Goal: Task Accomplishment & Management: Use online tool/utility

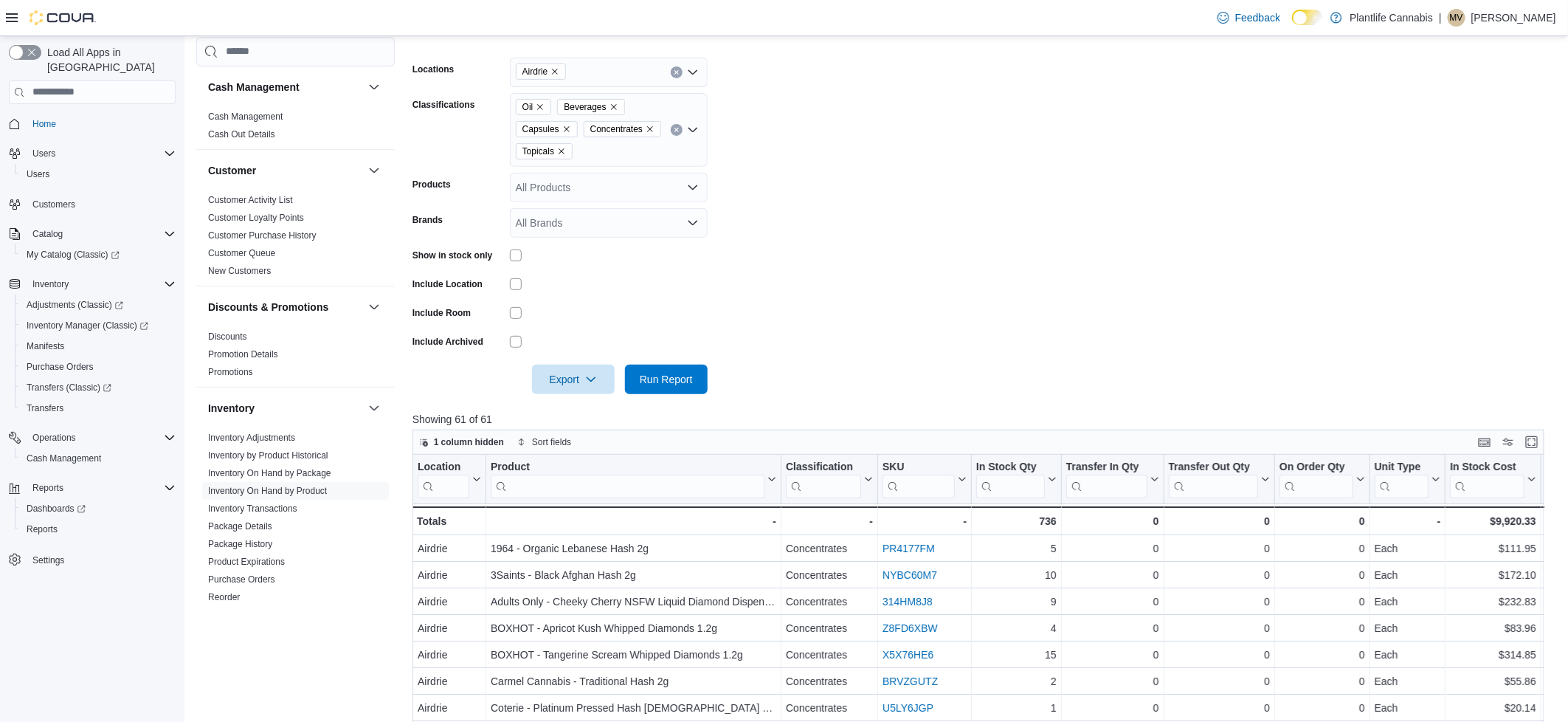
scroll to position [68, 0]
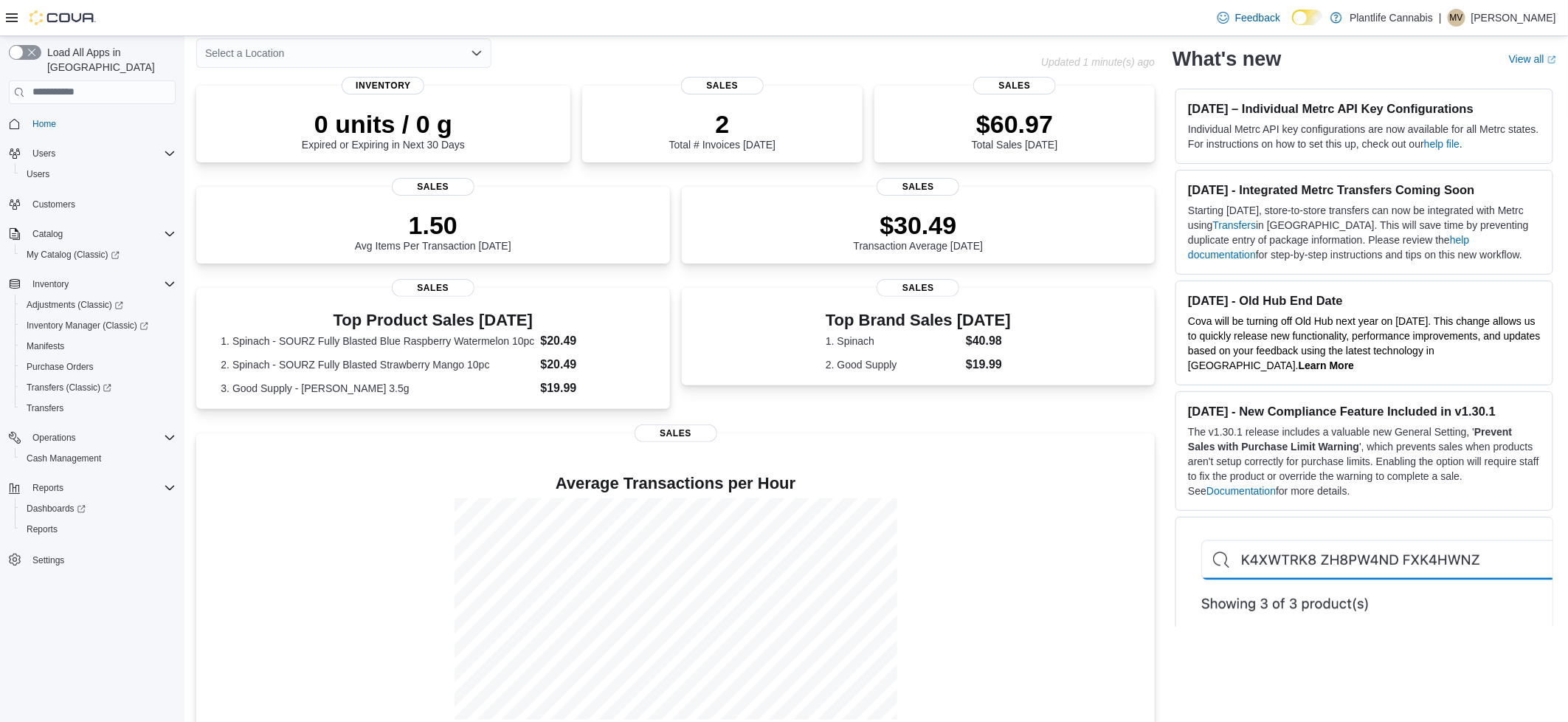
scroll to position [98, 0]
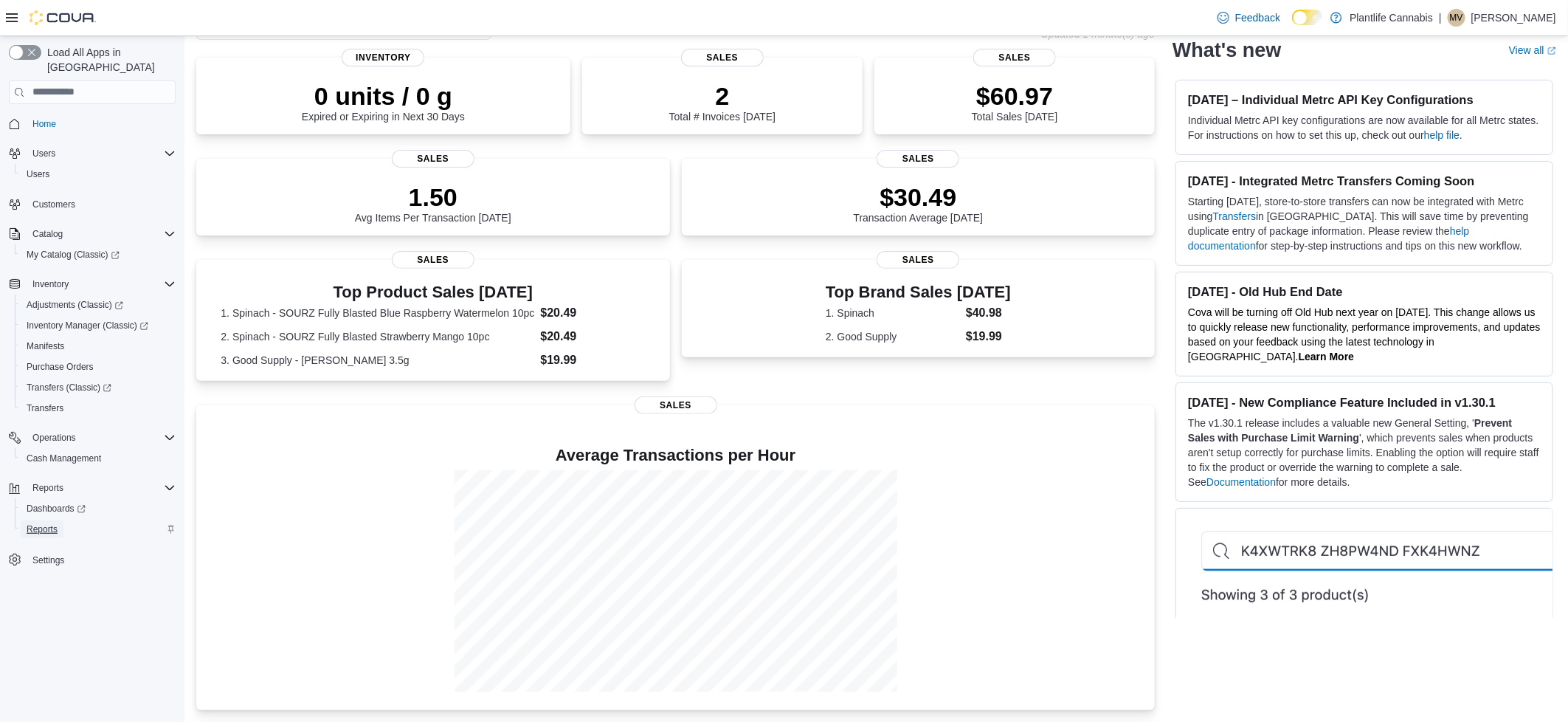
click at [54, 523] on span "Reports" at bounding box center [43, 529] width 31 height 12
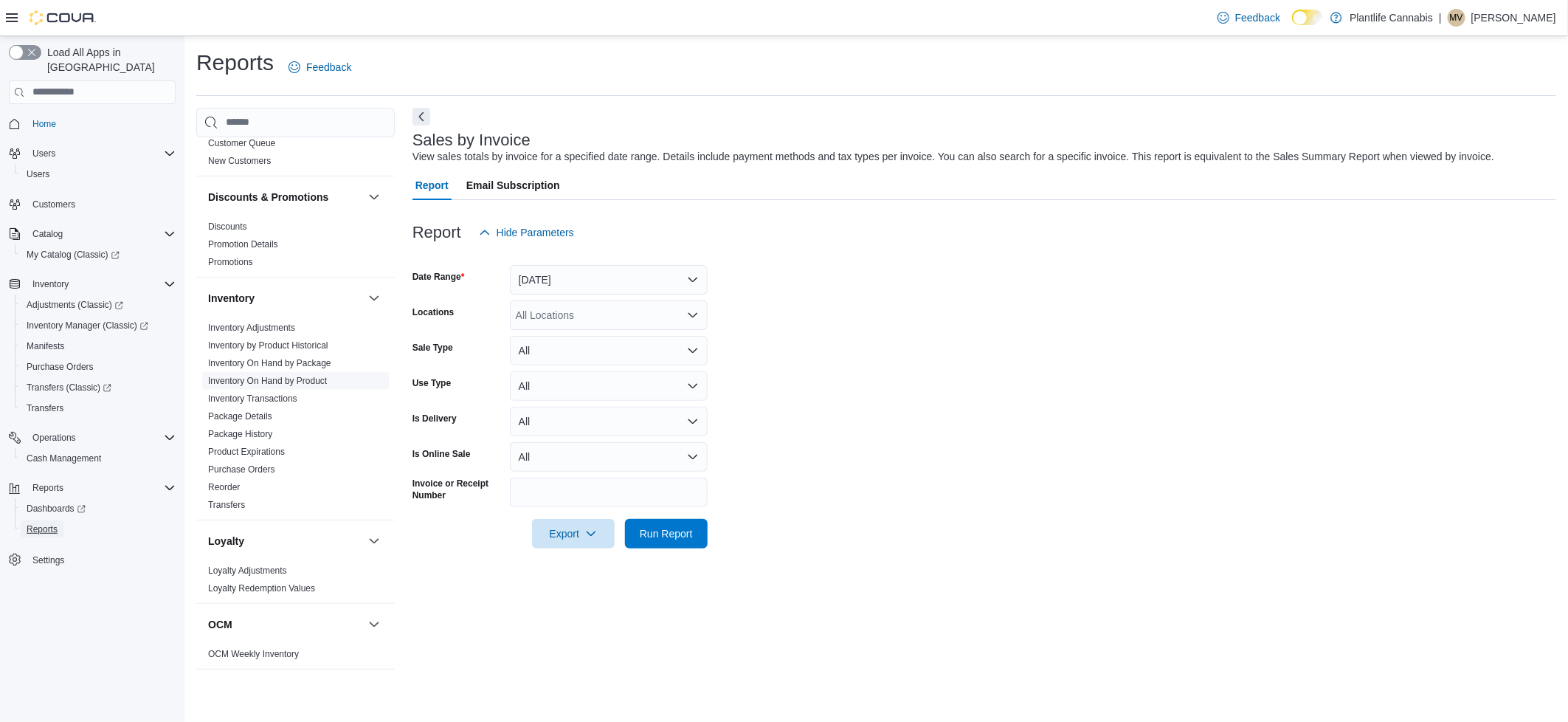
scroll to position [187, 0]
click at [303, 376] on link "Inventory On Hand by Product" at bounding box center [267, 374] width 119 height 10
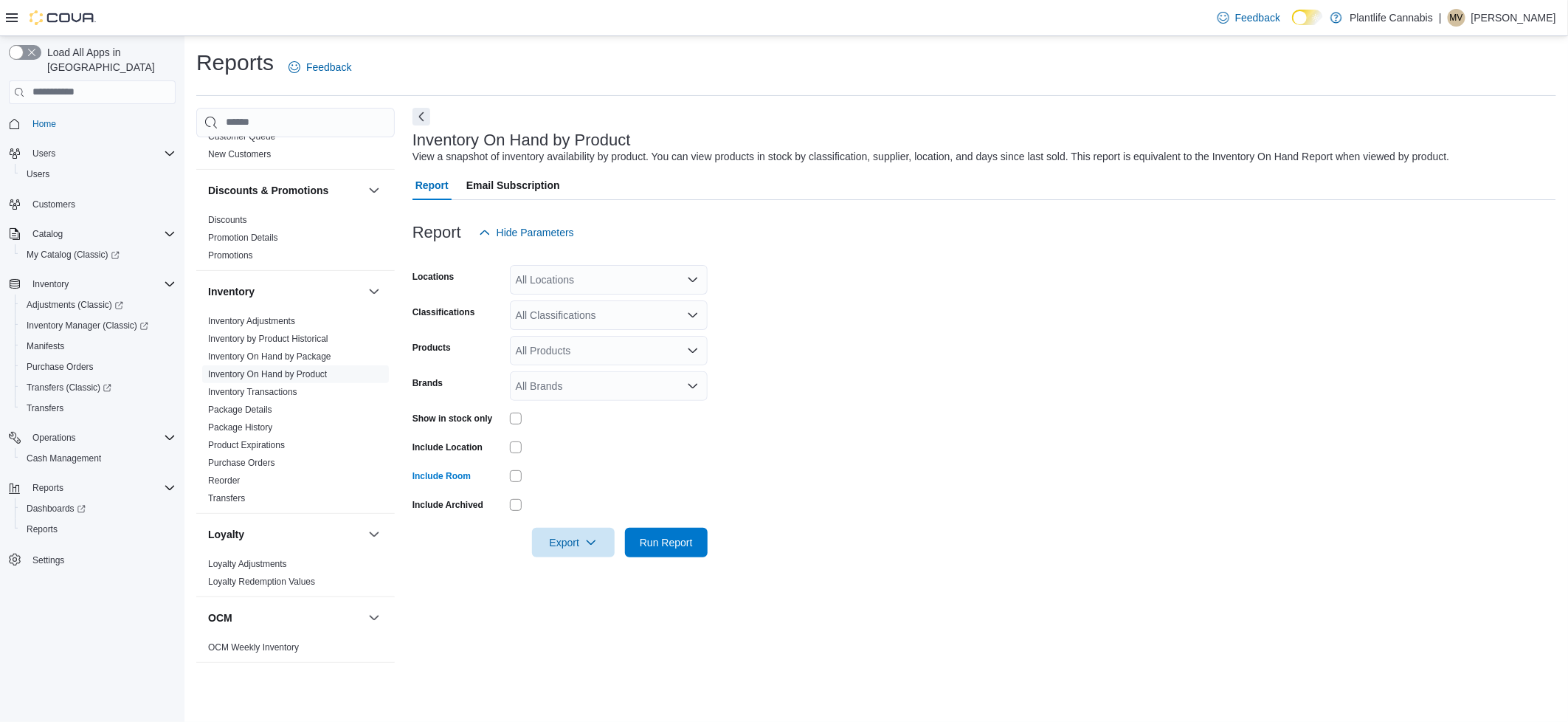
click at [596, 279] on div "All Locations" at bounding box center [608, 280] width 198 height 30
type input "***"
click at [608, 347] on div "Airdrie" at bounding box center [608, 348] width 180 height 15
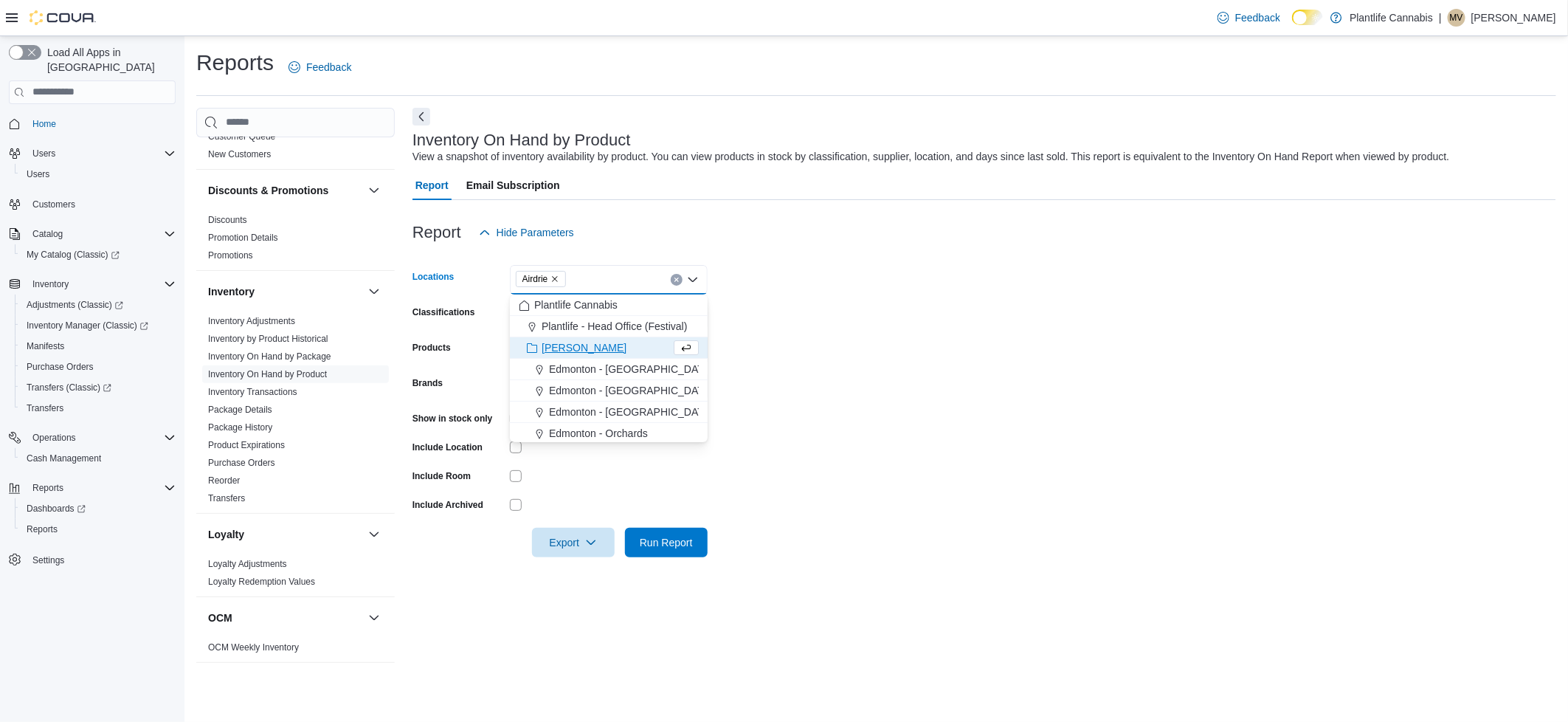
drag, startPoint x: 978, startPoint y: 358, endPoint x: 743, endPoint y: 315, distance: 238.9
click at [976, 356] on form "Locations Airdrie Combo box. Selected. Airdrie. Press Backspace to delete Airdr…" at bounding box center [984, 402] width 1143 height 310
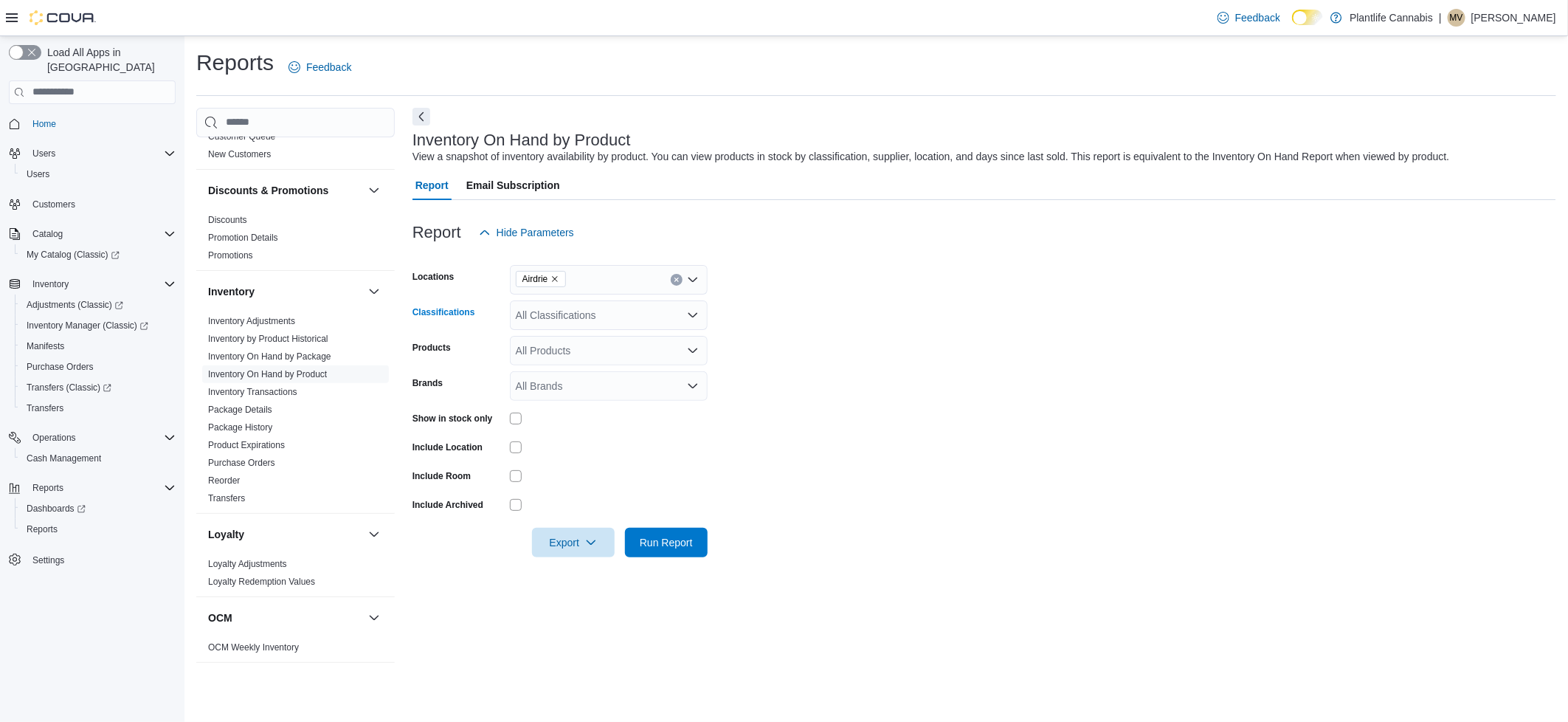
click at [618, 314] on div "All Classifications" at bounding box center [608, 315] width 198 height 30
click at [572, 382] on span "Prefilled Vape Cartridge" at bounding box center [603, 383] width 109 height 15
click at [591, 384] on span "Disposable" at bounding box center [574, 383] width 51 height 15
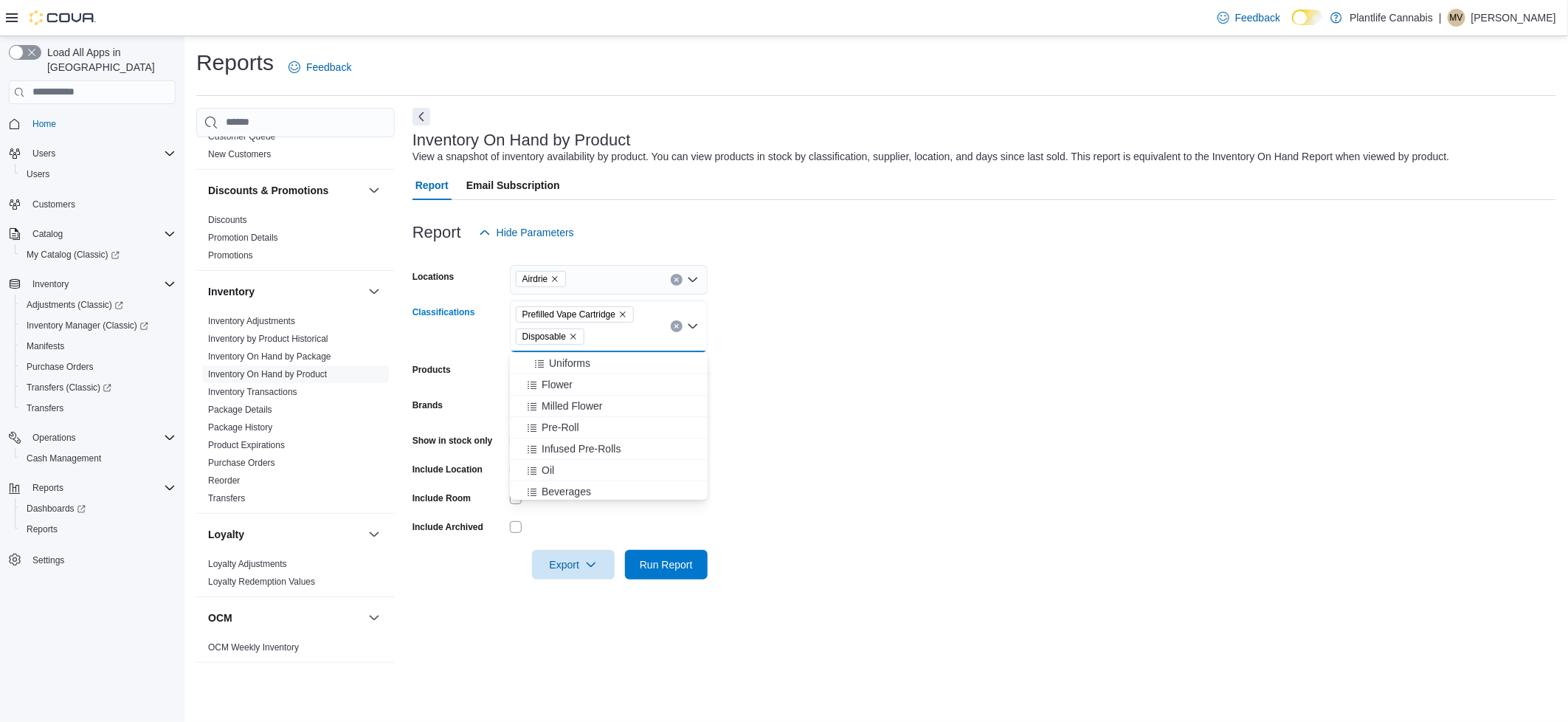
scroll to position [410, 0]
click at [561, 386] on span "Flower" at bounding box center [557, 381] width 31 height 15
click at [578, 382] on span "Milled Flower" at bounding box center [572, 381] width 60 height 15
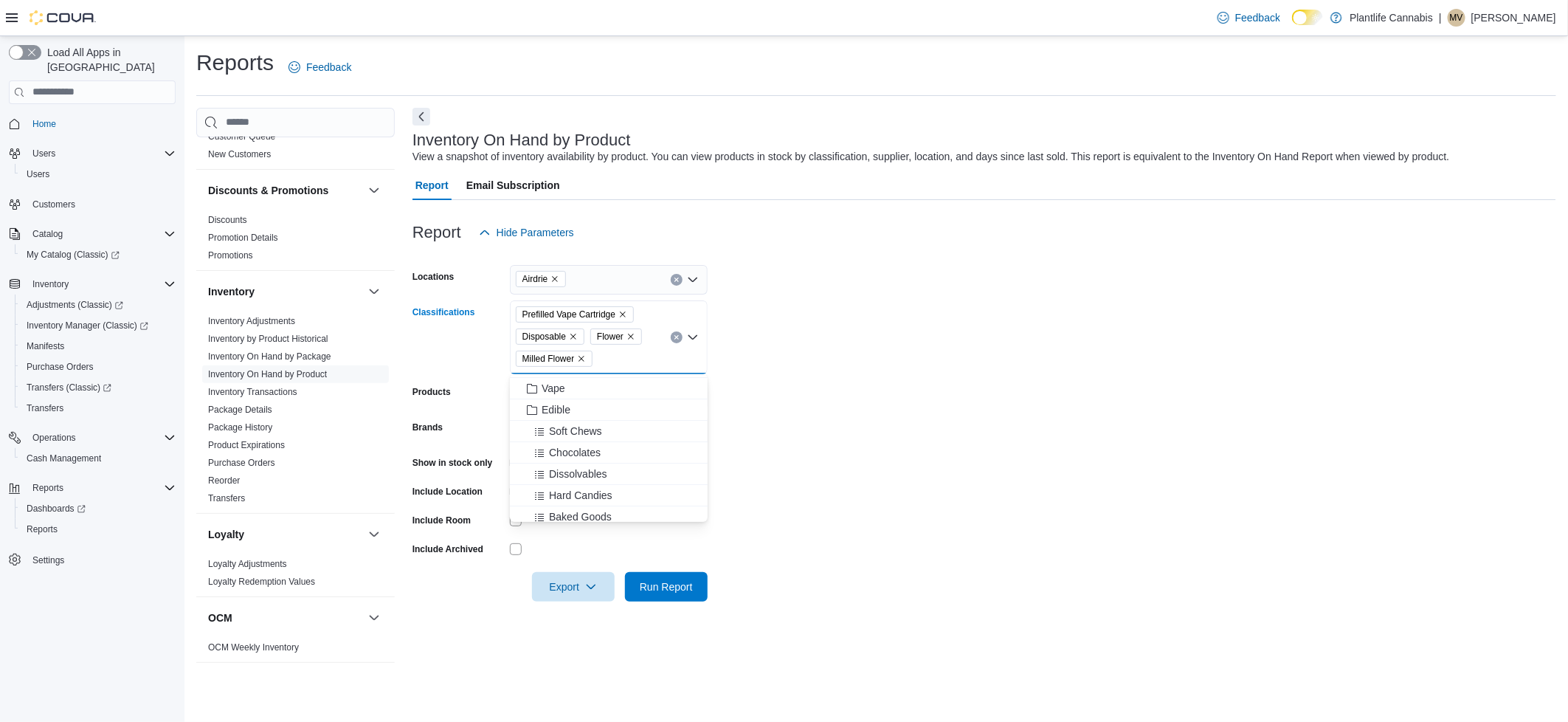
scroll to position [0, 0]
click at [869, 526] on form "Locations Airdrie Classifications Prefilled Vape Cartridge Disposable Flower Mi…" at bounding box center [984, 424] width 1143 height 354
click at [682, 577] on span "Run Report" at bounding box center [666, 586] width 65 height 30
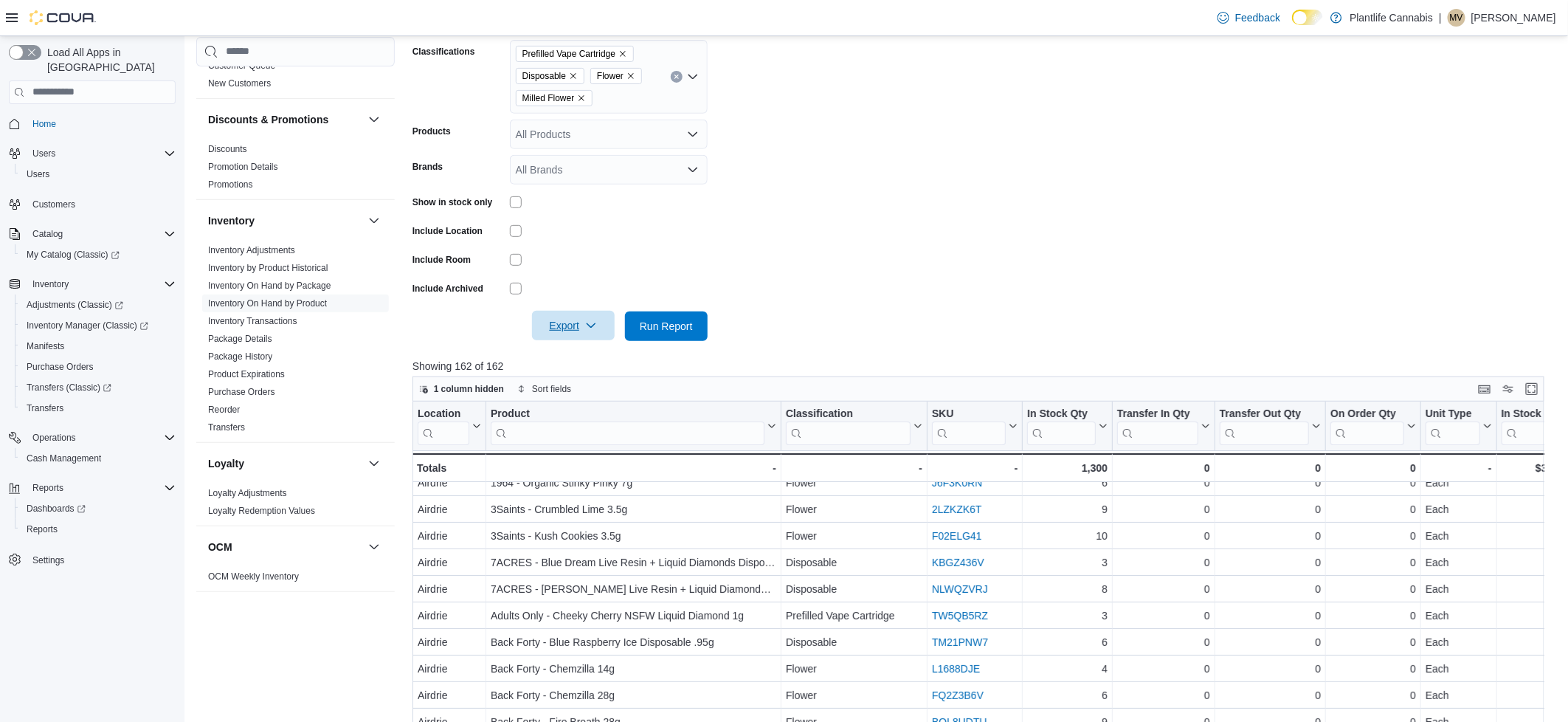
scroll to position [289, 0]
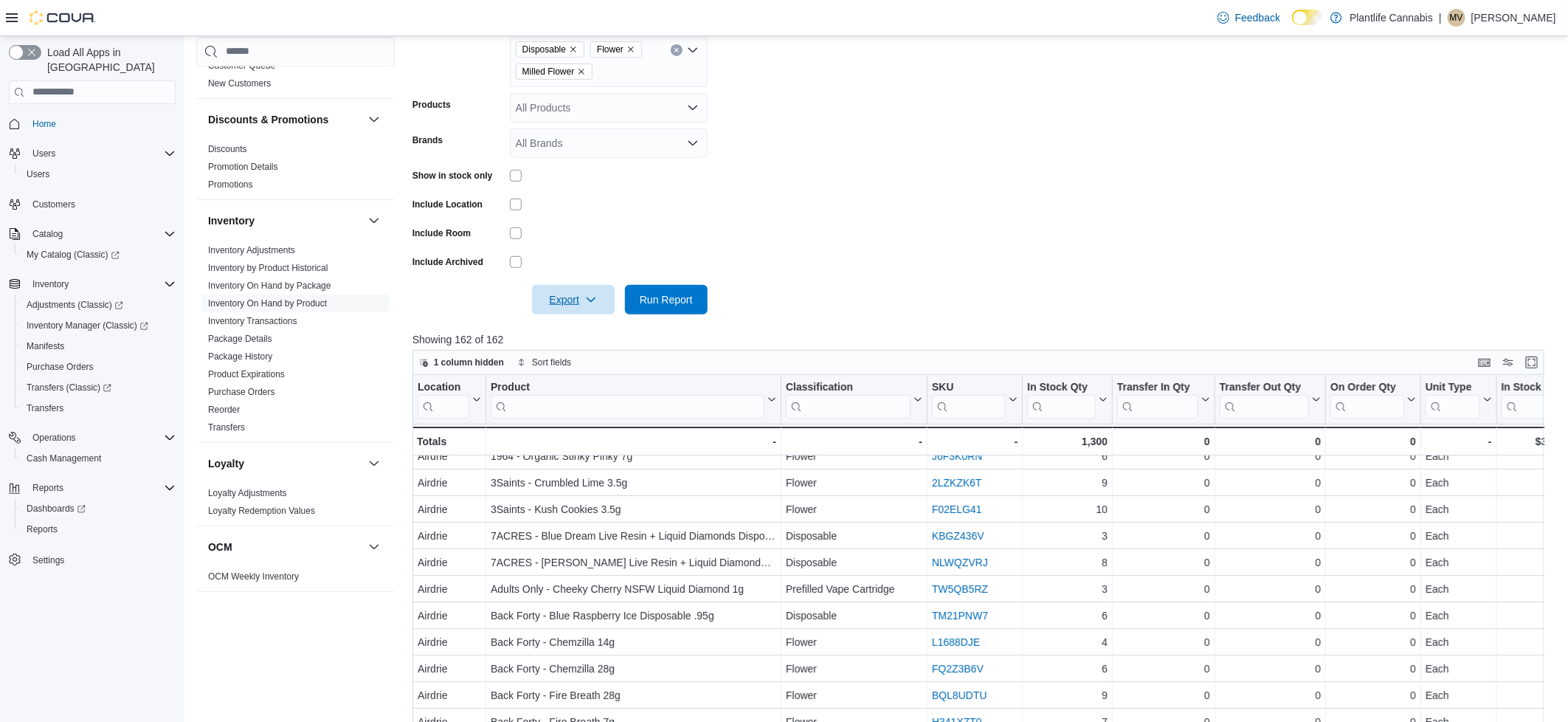
click at [578, 319] on div "Report Hide Parameters Locations Airdrie Classifications Prefilled Vape Cartrid…" at bounding box center [984, 420] width 1143 height 1014
click at [586, 306] on span "Export" at bounding box center [573, 298] width 65 height 30
click at [580, 333] on span "Export to Excel" at bounding box center [574, 328] width 66 height 12
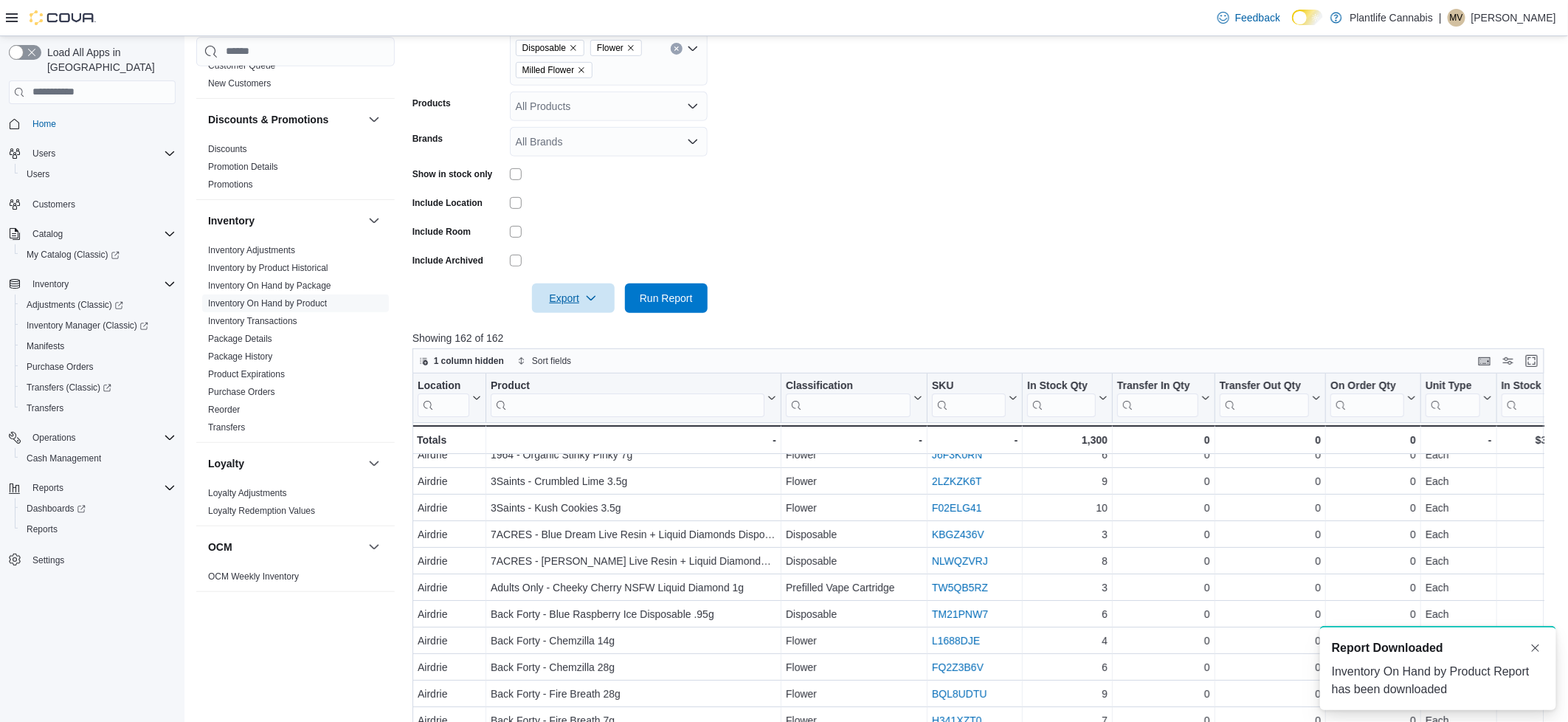
scroll to position [0, 0]
